Goal: Task Accomplishment & Management: Use online tool/utility

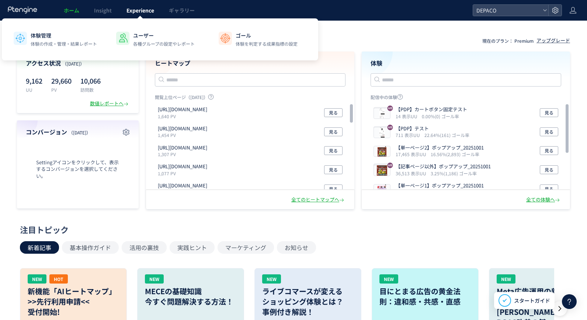
click at [132, 11] on span "Experience" at bounding box center [140, 10] width 28 height 7
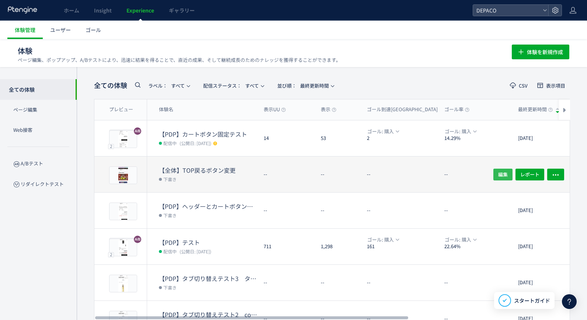
click at [503, 173] on span "編集" at bounding box center [503, 174] width 10 height 12
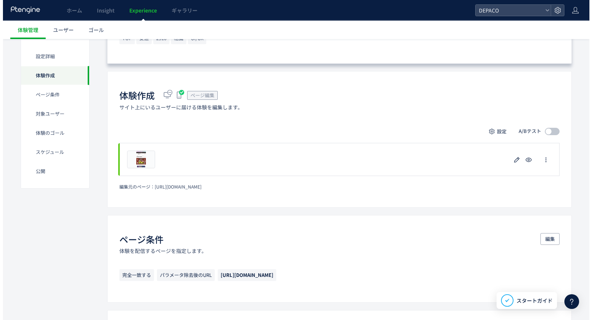
scroll to position [147, 0]
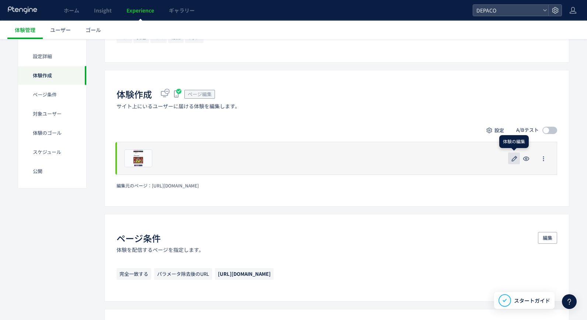
click at [513, 161] on icon "button" at bounding box center [514, 158] width 9 height 9
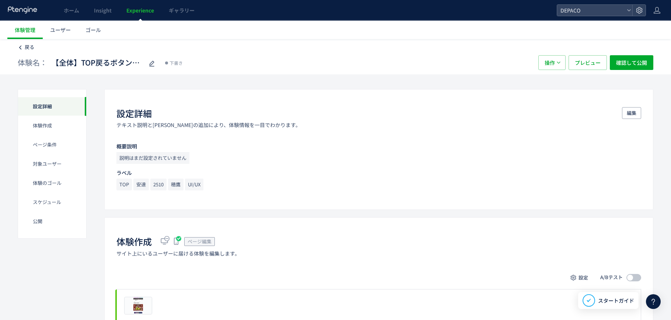
click at [28, 46] on span "戻る" at bounding box center [30, 47] width 10 height 7
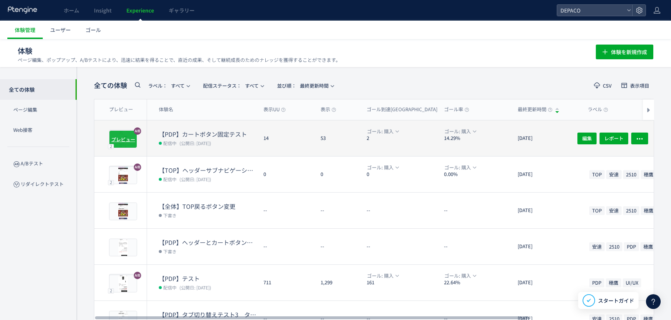
click at [126, 138] on span "プレビュー" at bounding box center [123, 139] width 24 height 7
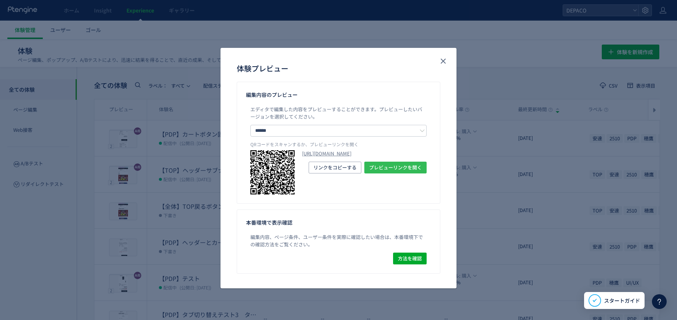
click at [383, 174] on span "プレビューリンクを開く" at bounding box center [395, 168] width 53 height 12
click at [444, 59] on icon "close" at bounding box center [443, 61] width 9 height 9
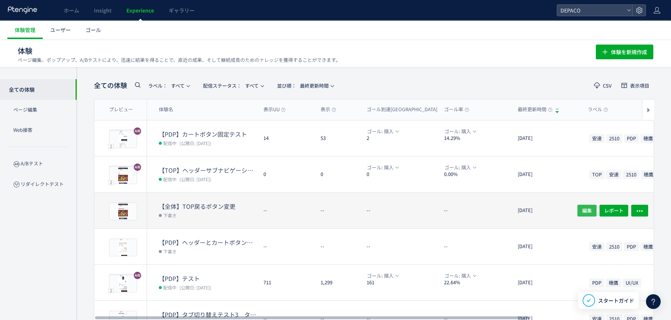
click at [584, 207] on span "編集" at bounding box center [588, 211] width 10 height 12
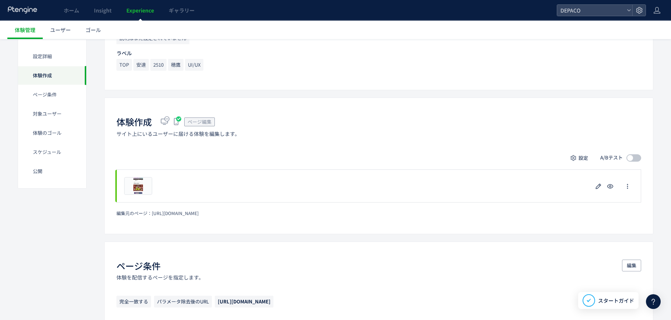
scroll to position [184, 0]
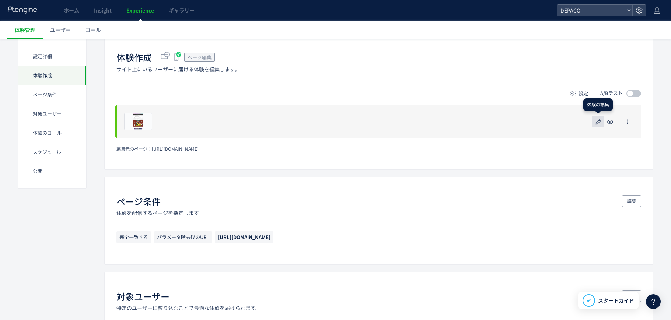
click at [587, 124] on icon "button" at bounding box center [598, 122] width 9 height 9
